Goal: Task Accomplishment & Management: Manage account settings

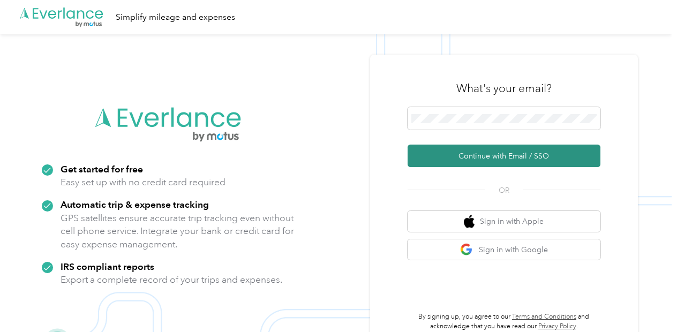
click at [482, 158] on button "Continue with Email / SSO" at bounding box center [504, 156] width 193 height 23
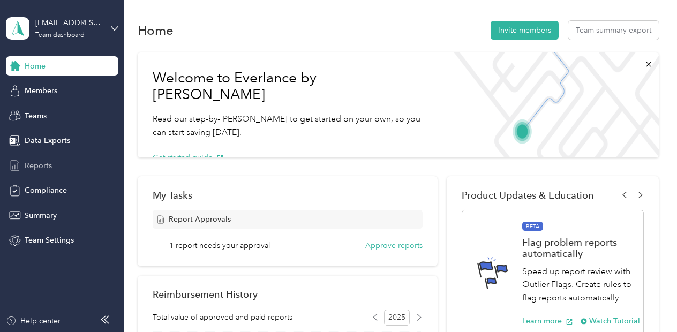
click at [36, 164] on span "Reports" at bounding box center [38, 165] width 27 height 11
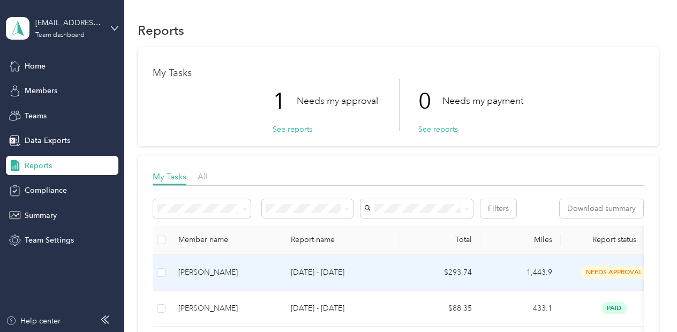
click at [195, 271] on div "[PERSON_NAME]" at bounding box center [225, 273] width 95 height 12
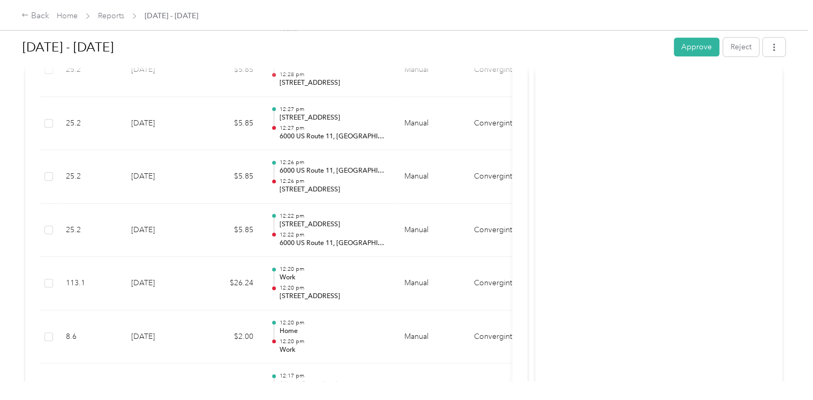
scroll to position [429, 0]
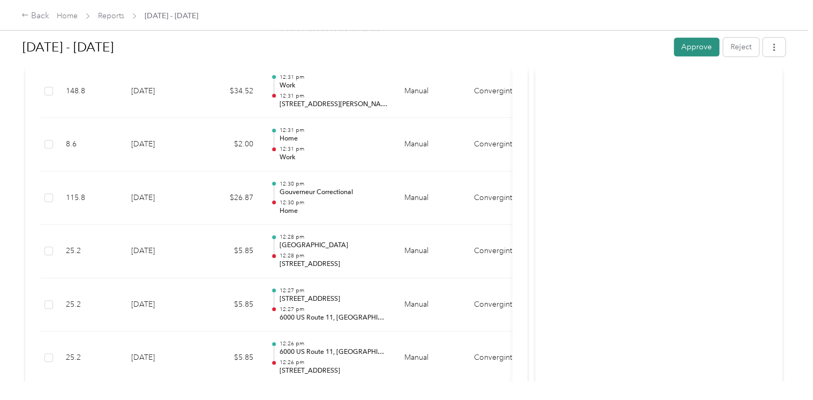
click at [677, 44] on button "Approve" at bounding box center [697, 47] width 46 height 19
